Goal: Information Seeking & Learning: Understand process/instructions

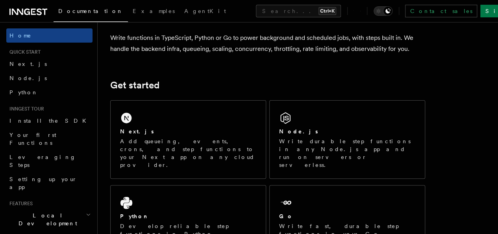
scroll to position [76, 0]
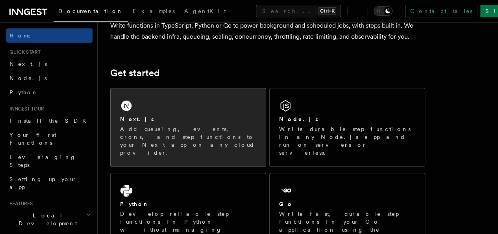
click at [151, 123] on div "Next.js" at bounding box center [188, 119] width 136 height 8
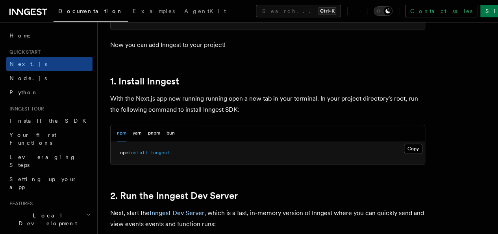
scroll to position [407, 0]
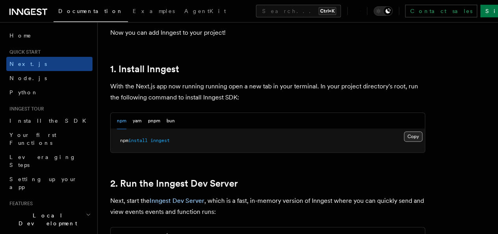
click at [404, 141] on button "Copy Copied" at bounding box center [413, 136] width 19 height 10
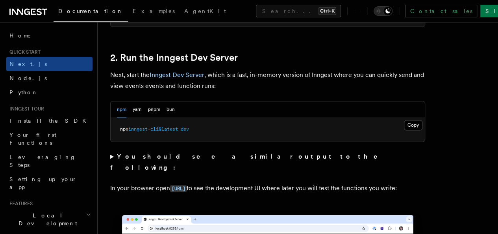
scroll to position [544, 0]
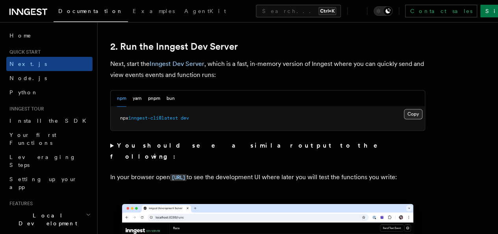
click at [404, 119] on button "Copy Copied" at bounding box center [413, 114] width 19 height 10
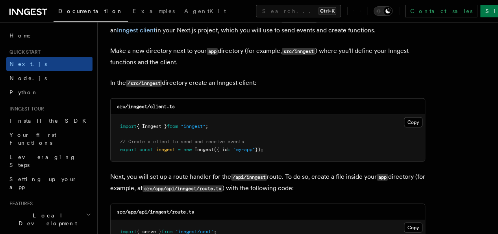
scroll to position [959, 0]
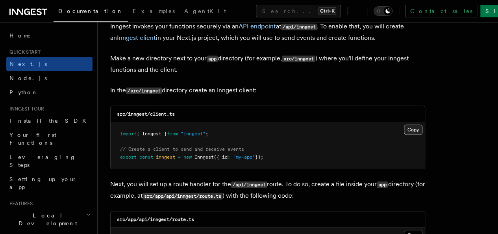
click at [404, 125] on button "Copy Copied" at bounding box center [413, 130] width 19 height 10
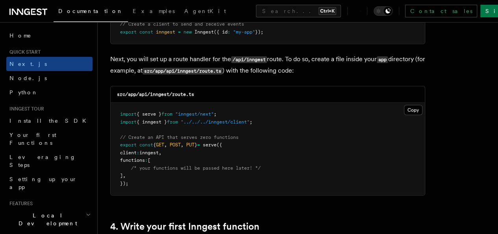
scroll to position [1090, 0]
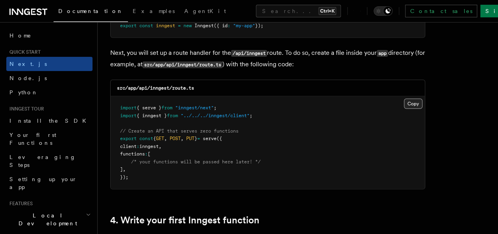
click at [404, 99] on button "Copy Copied" at bounding box center [413, 104] width 19 height 10
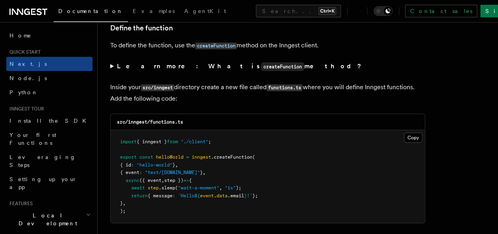
scroll to position [1371, 0]
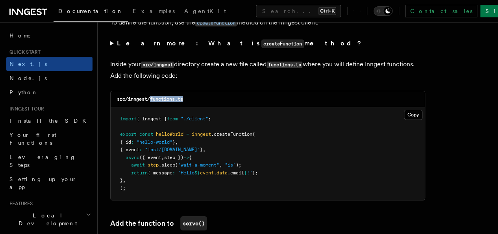
drag, startPoint x: 151, startPoint y: 91, endPoint x: 196, endPoint y: 92, distance: 45.3
click at [196, 92] on div "src/inngest/functions.ts" at bounding box center [268, 99] width 314 height 16
copy code "functions.ts"
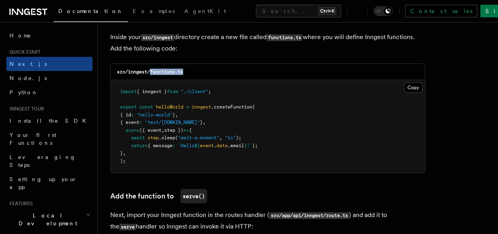
scroll to position [1405, 0]
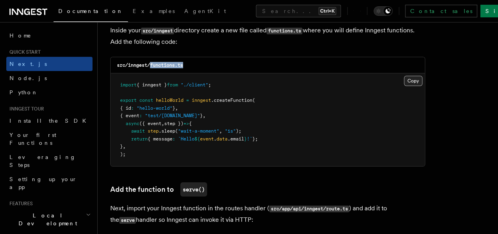
click at [404, 76] on button "Copy Copied" at bounding box center [413, 81] width 19 height 10
